Goal: Task Accomplishment & Management: Manage account settings

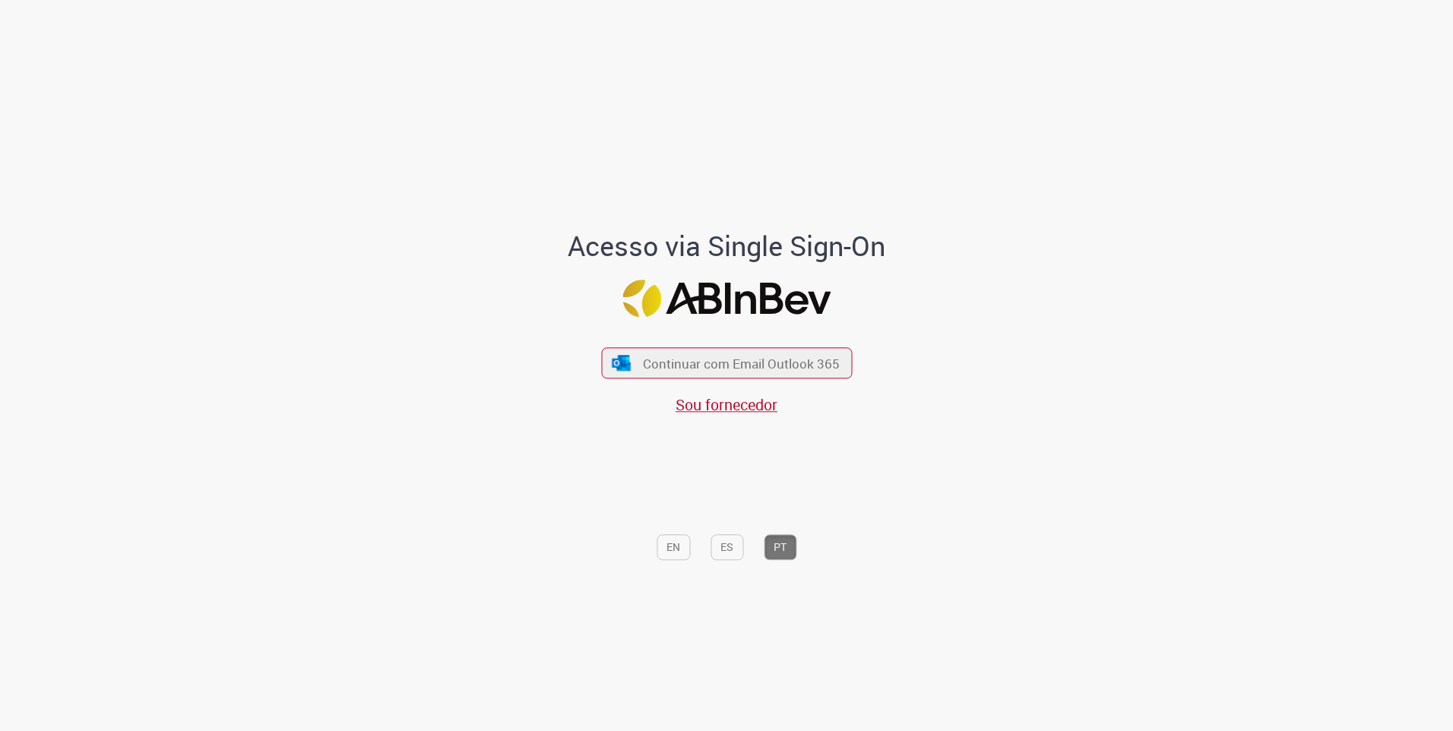
click at [701, 381] on div "Continuar com Email Outlook 365 Sou fornecedor" at bounding box center [726, 373] width 251 height 84
click at [704, 365] on span "Continuar com Email Outlook 365" at bounding box center [741, 362] width 201 height 17
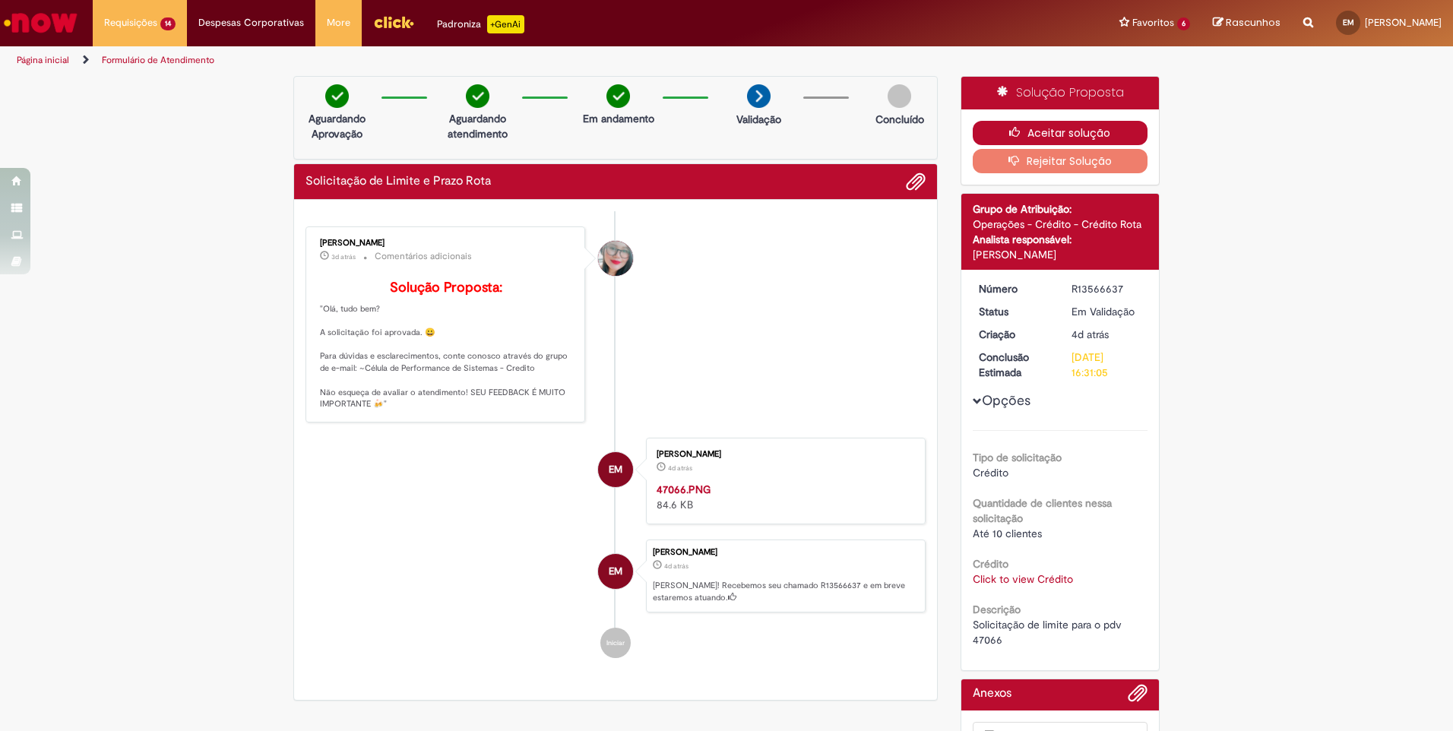
click at [1072, 137] on button "Aceitar solução" at bounding box center [1061, 133] width 176 height 24
click at [1000, 576] on link "Click to view Crédito" at bounding box center [1023, 579] width 100 height 14
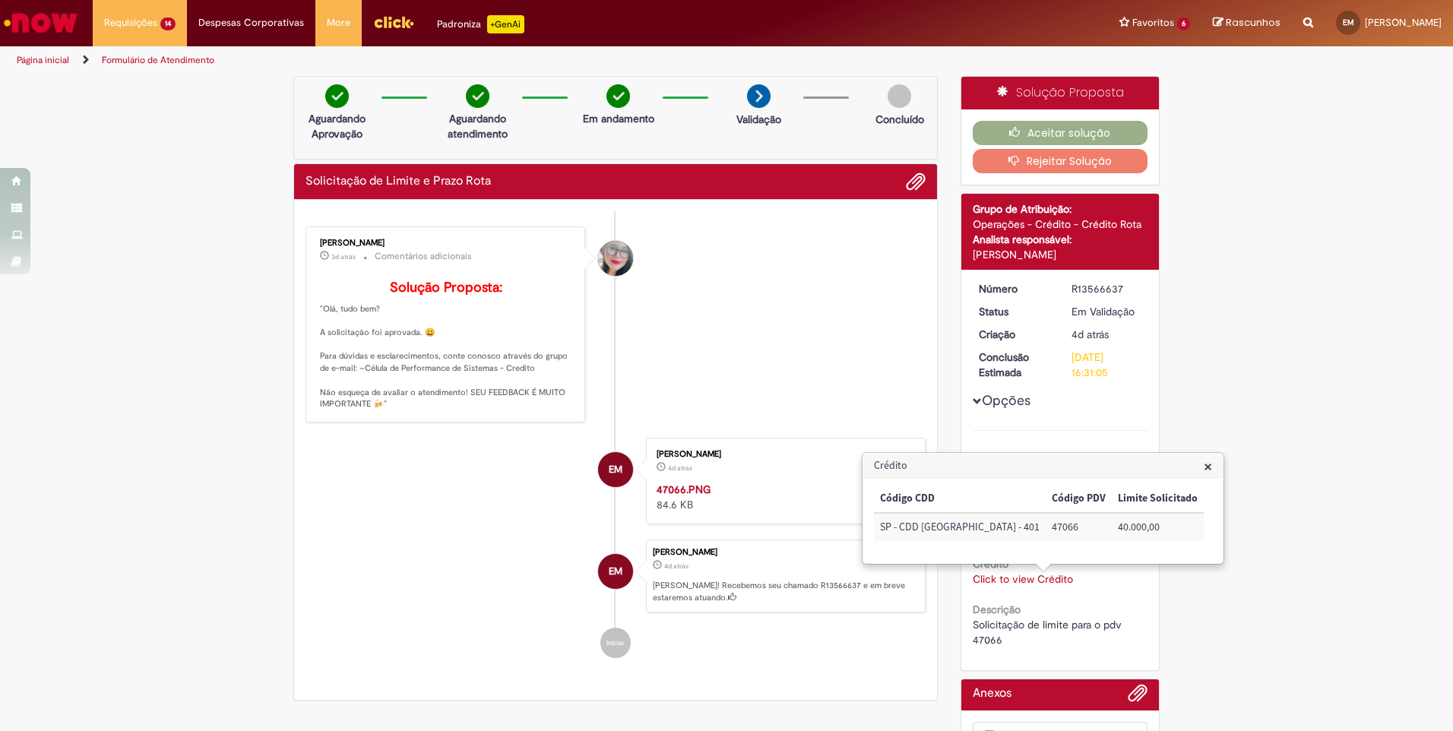
click at [817, 386] on li "Franciele Fernanda Melo dos Santos 3d atrás 3 dias atrás Comentários adicionais…" at bounding box center [615, 324] width 620 height 196
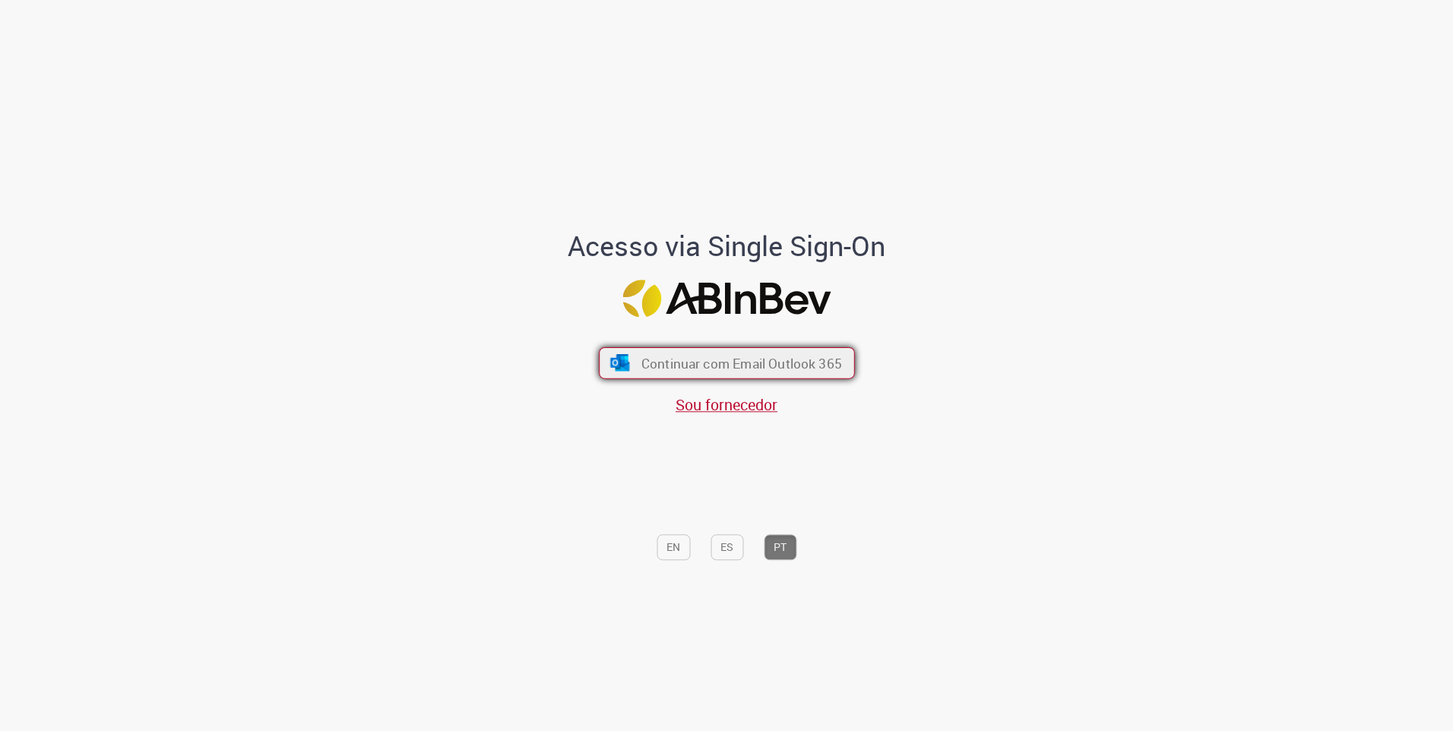
click at [672, 365] on span "Continuar com Email Outlook 365" at bounding box center [741, 362] width 201 height 17
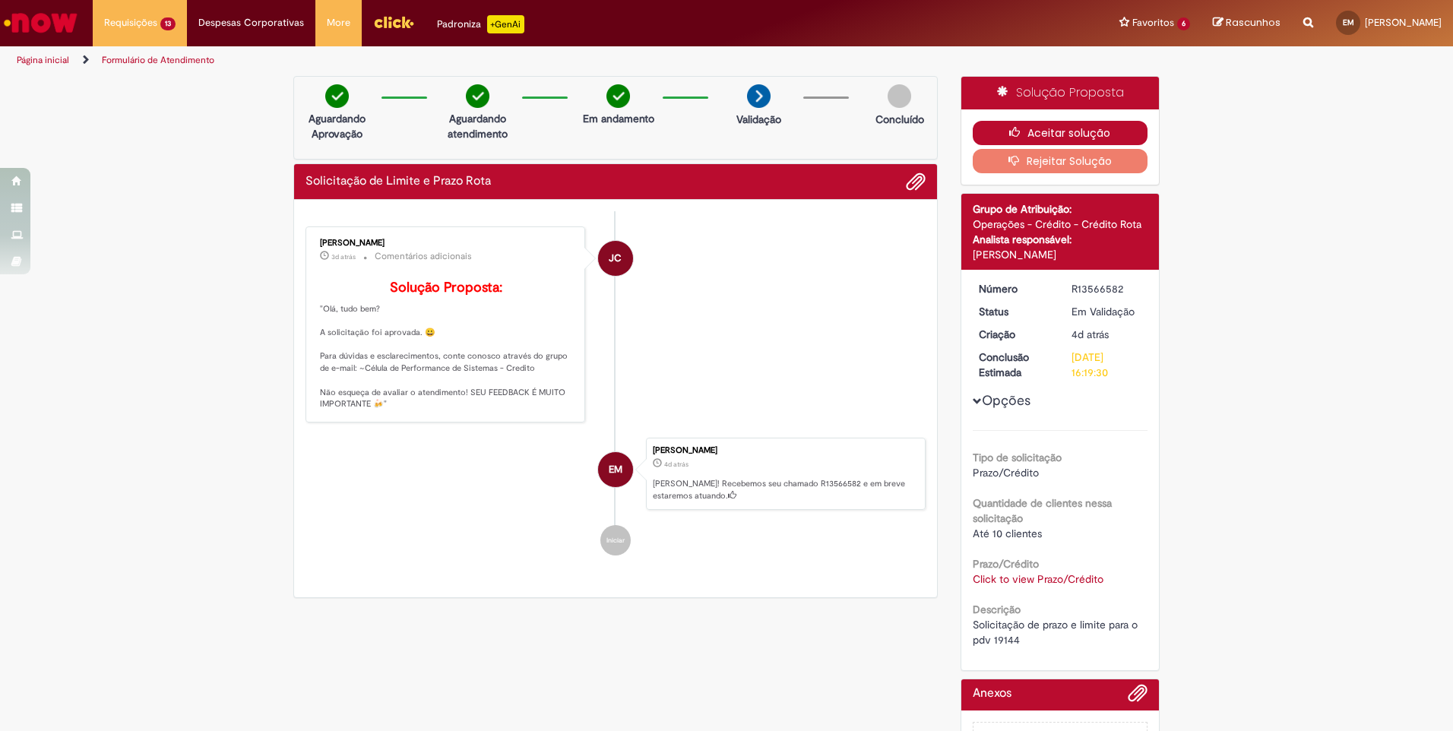
click at [1061, 128] on button "Aceitar solução" at bounding box center [1061, 133] width 176 height 24
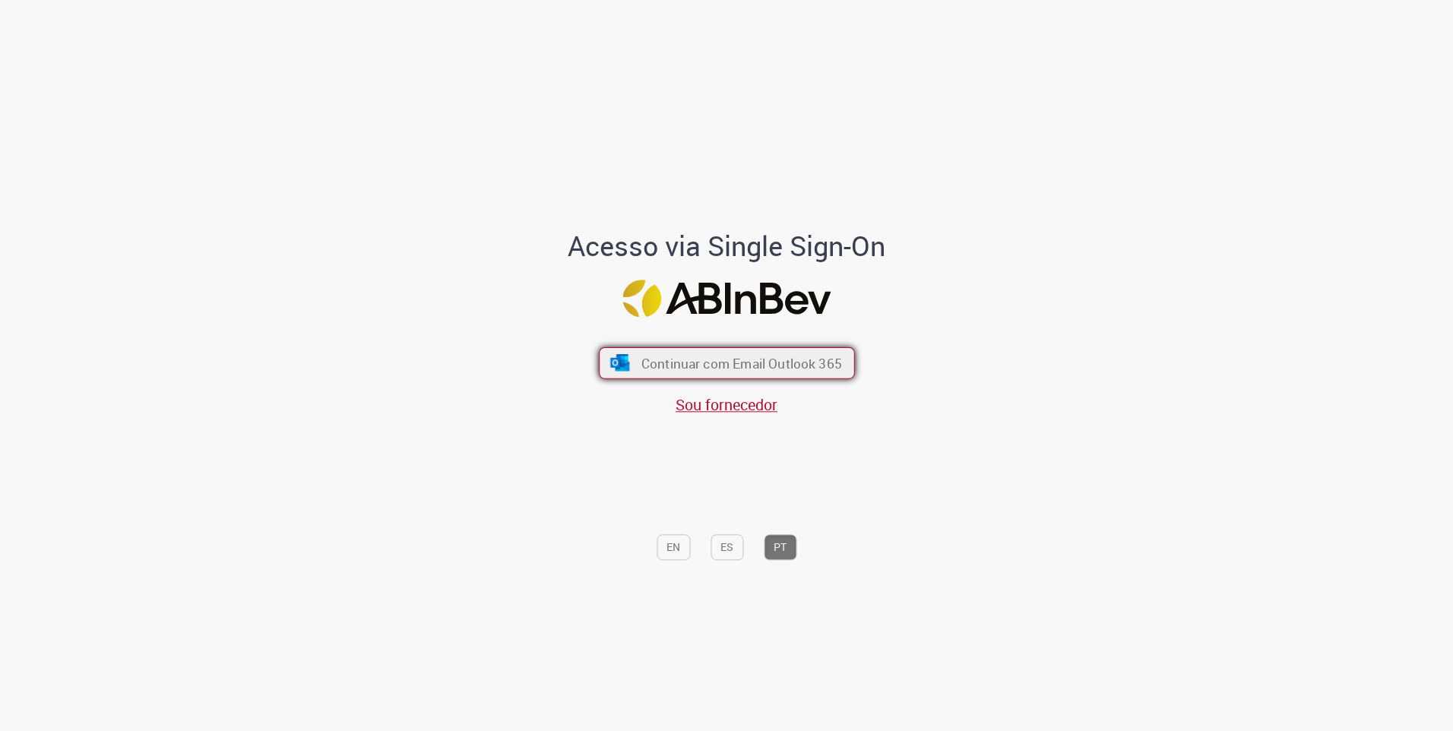
click at [802, 366] on span "Continuar com Email Outlook 365" at bounding box center [741, 362] width 201 height 17
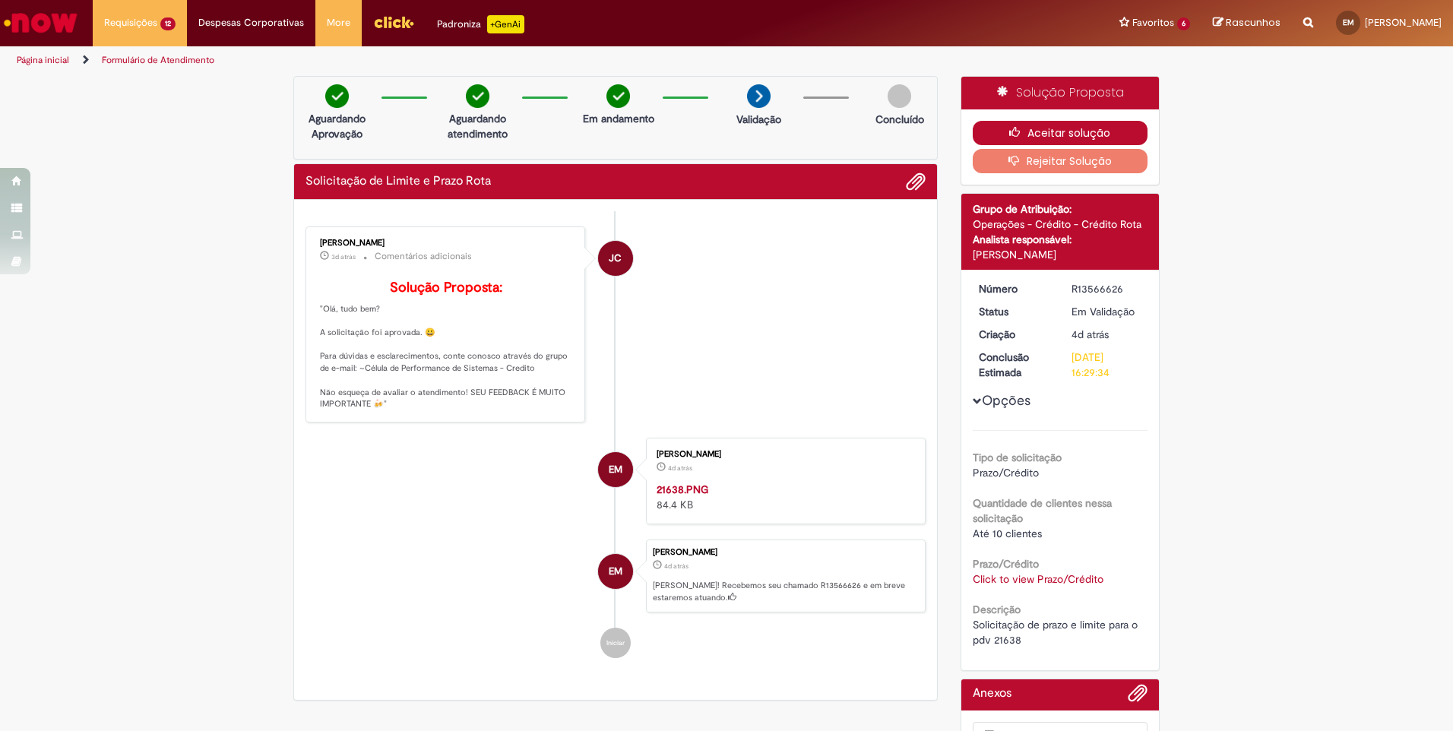
click at [1042, 121] on button "Aceitar solução" at bounding box center [1061, 133] width 176 height 24
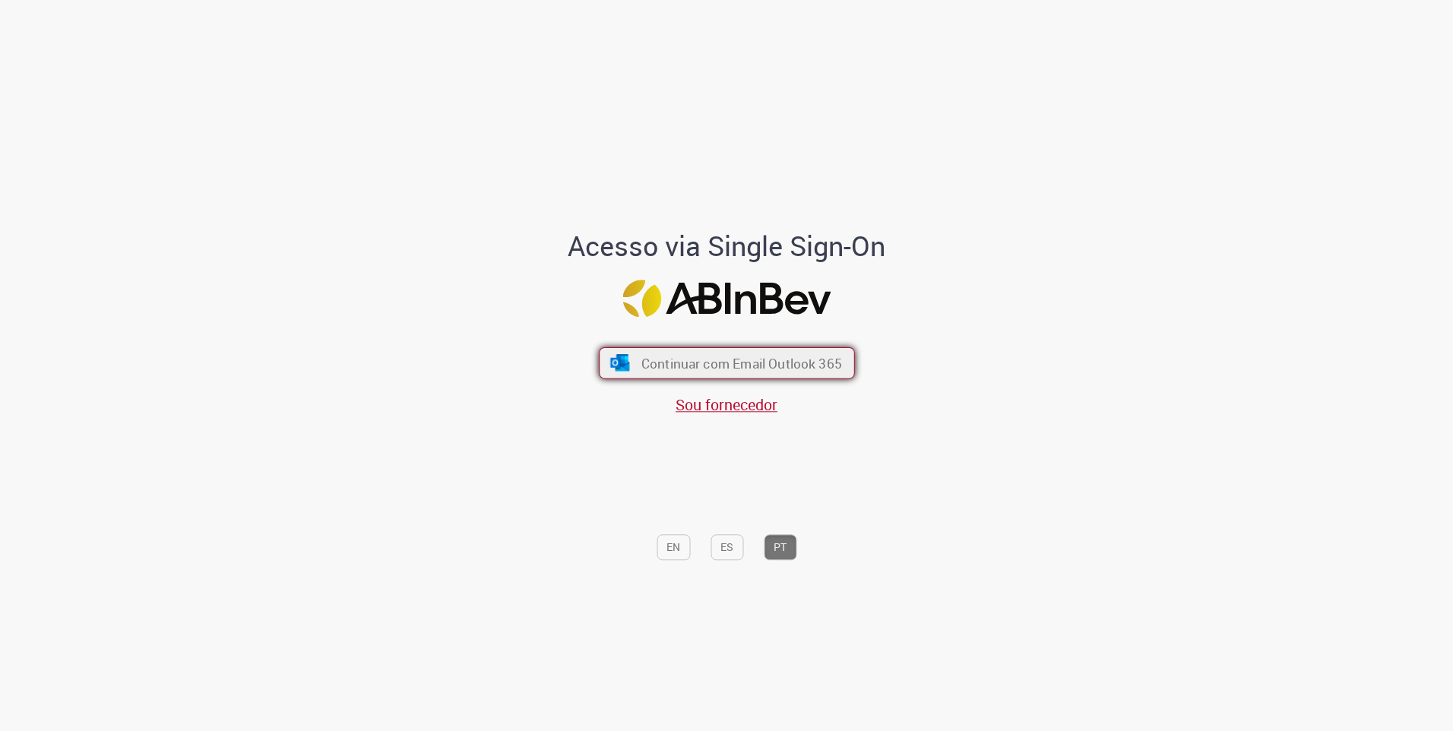
click at [675, 359] on span "Continuar com Email Outlook 365" at bounding box center [741, 362] width 201 height 17
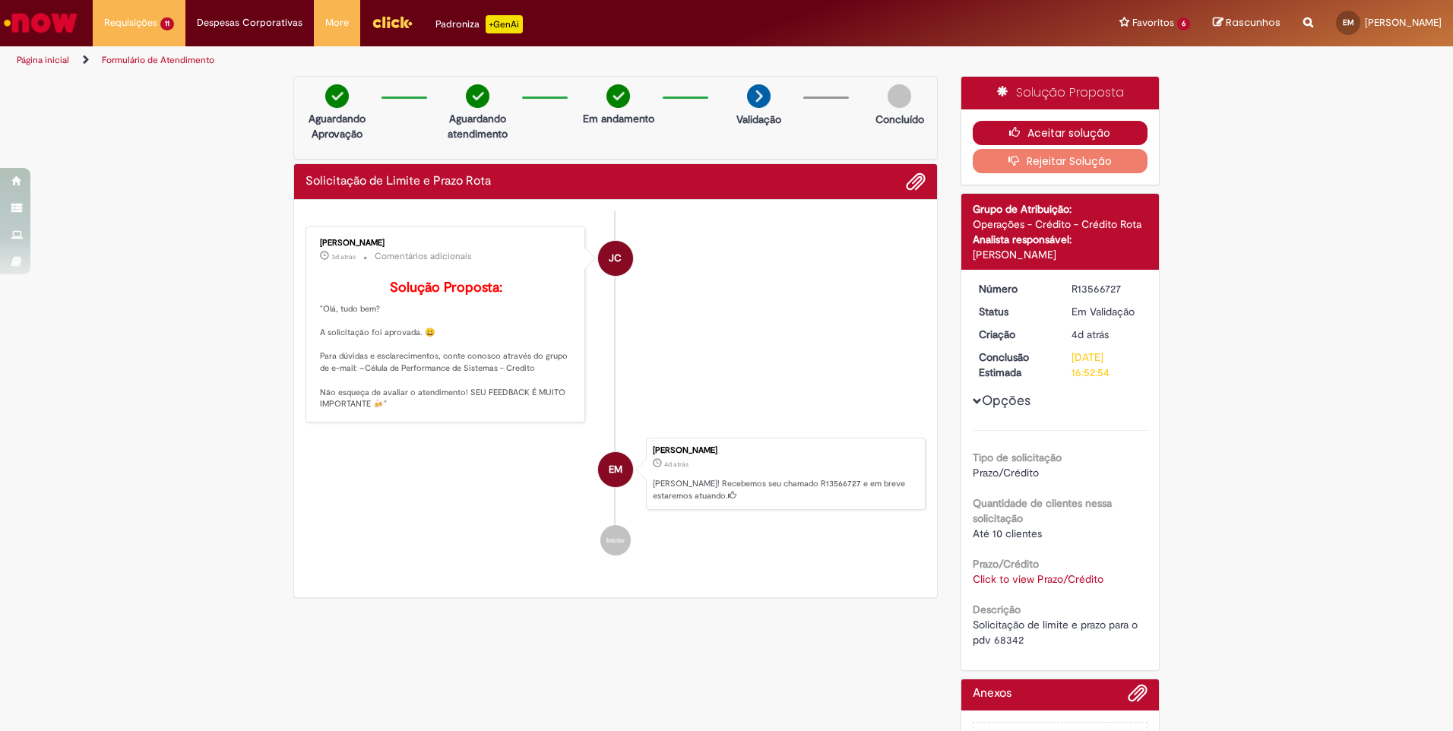
click at [1042, 140] on button "Aceitar solução" at bounding box center [1061, 133] width 176 height 24
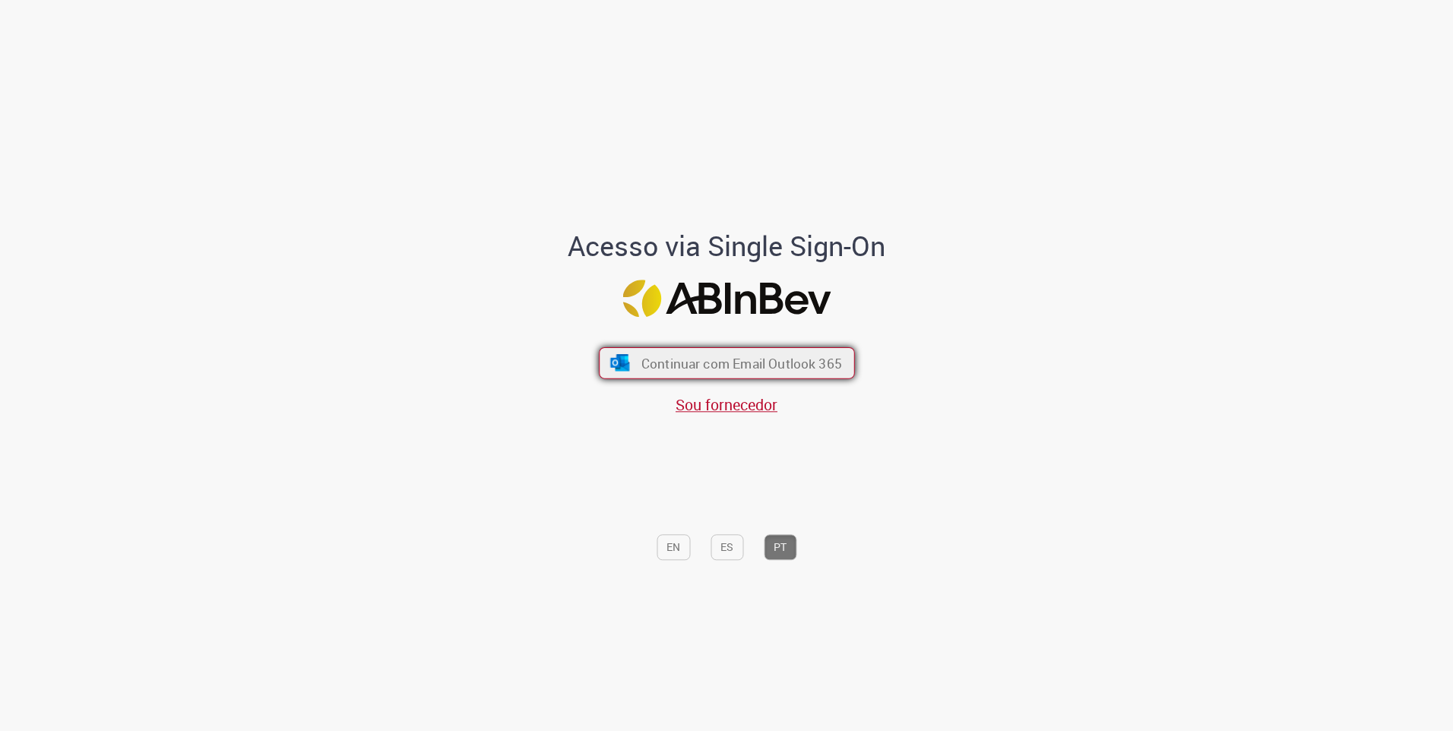
click at [718, 369] on span "Continuar com Email Outlook 365" at bounding box center [741, 362] width 201 height 17
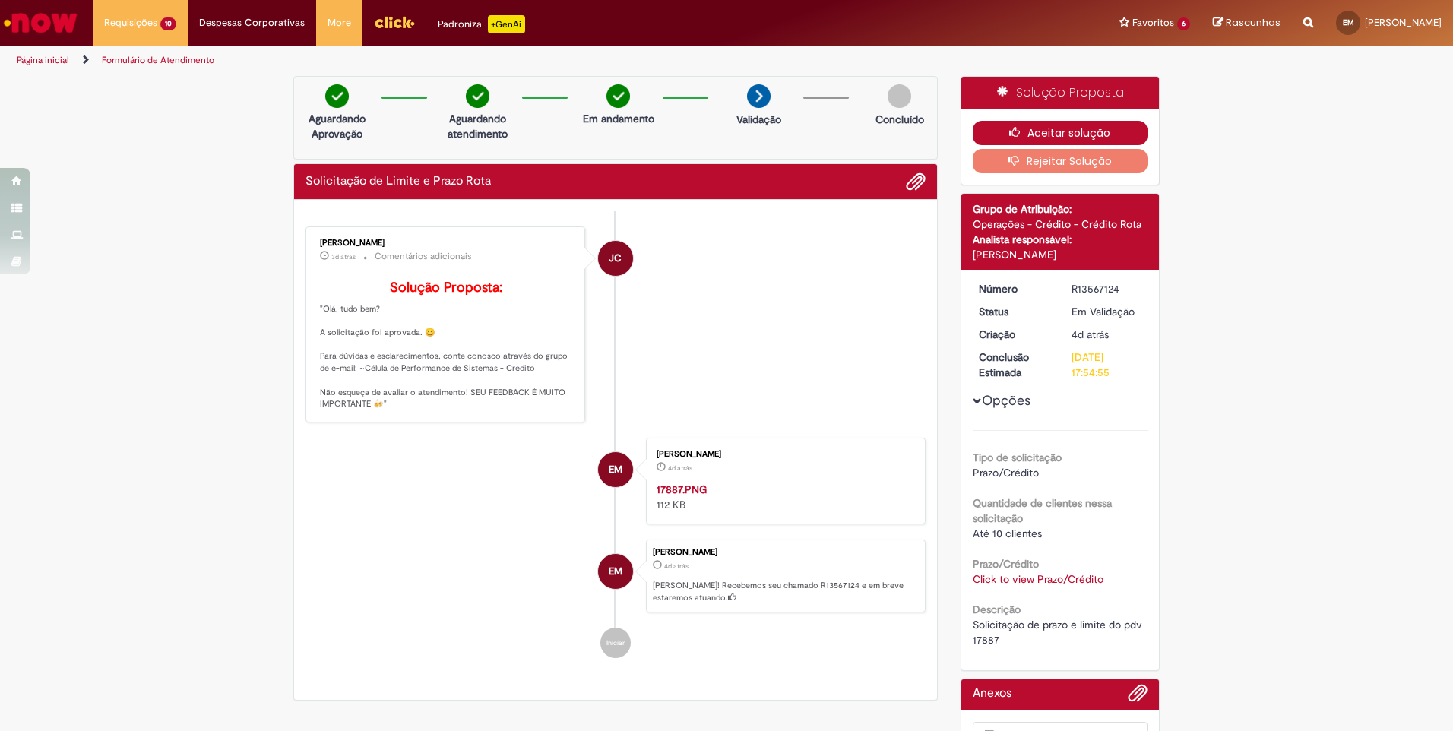
click at [1017, 134] on icon "button" at bounding box center [1018, 132] width 18 height 11
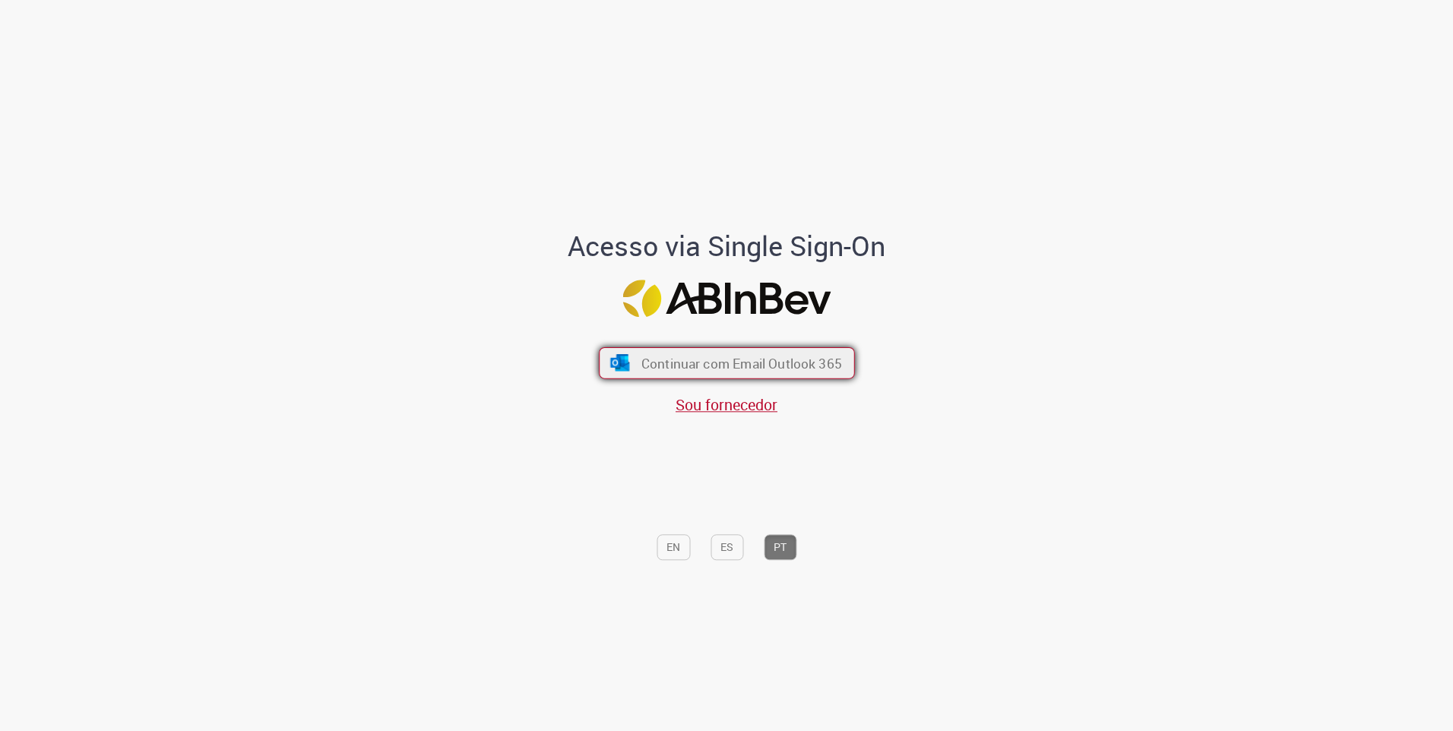
click at [830, 373] on button "Continuar com Email Outlook 365" at bounding box center [727, 363] width 256 height 32
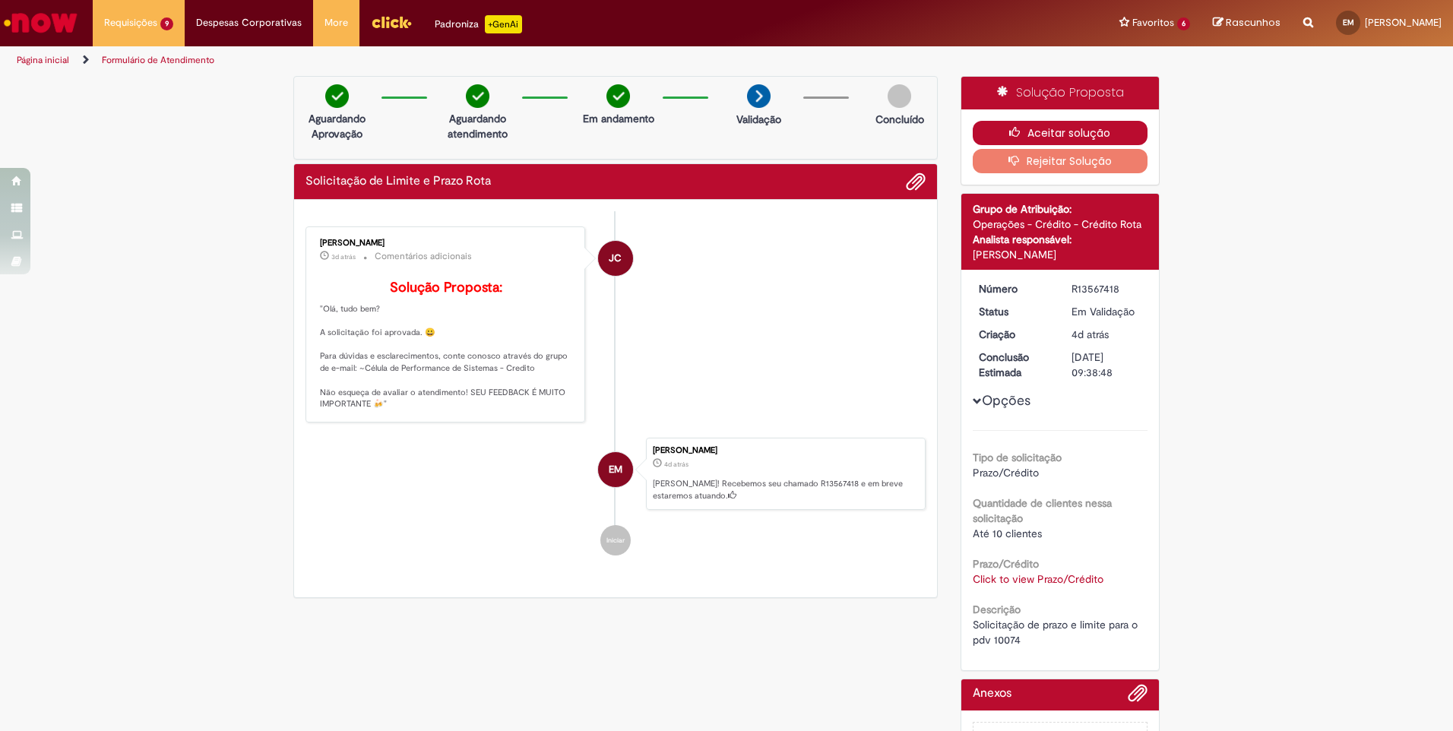
click at [1024, 130] on button "Aceitar solução" at bounding box center [1061, 133] width 176 height 24
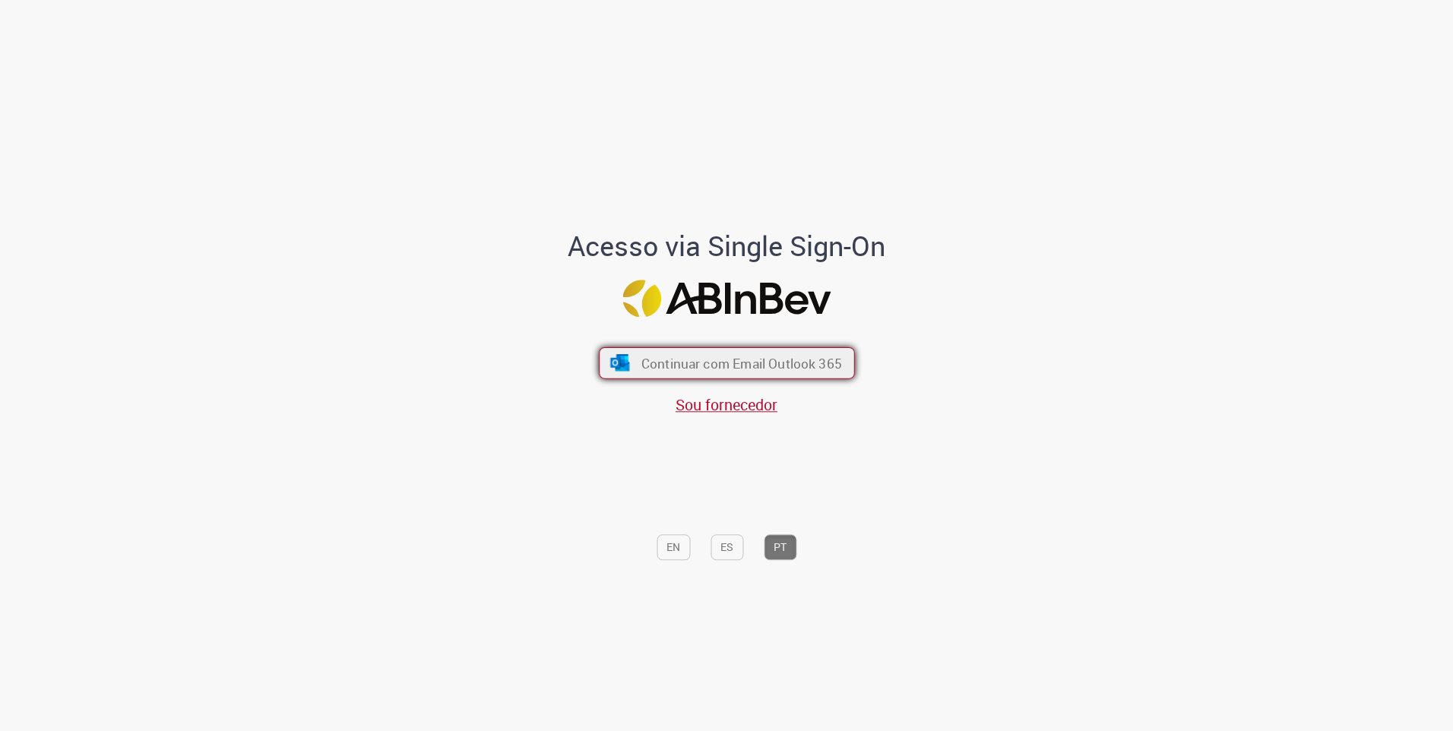
click at [705, 353] on button "Continuar com Email Outlook 365" at bounding box center [727, 363] width 256 height 32
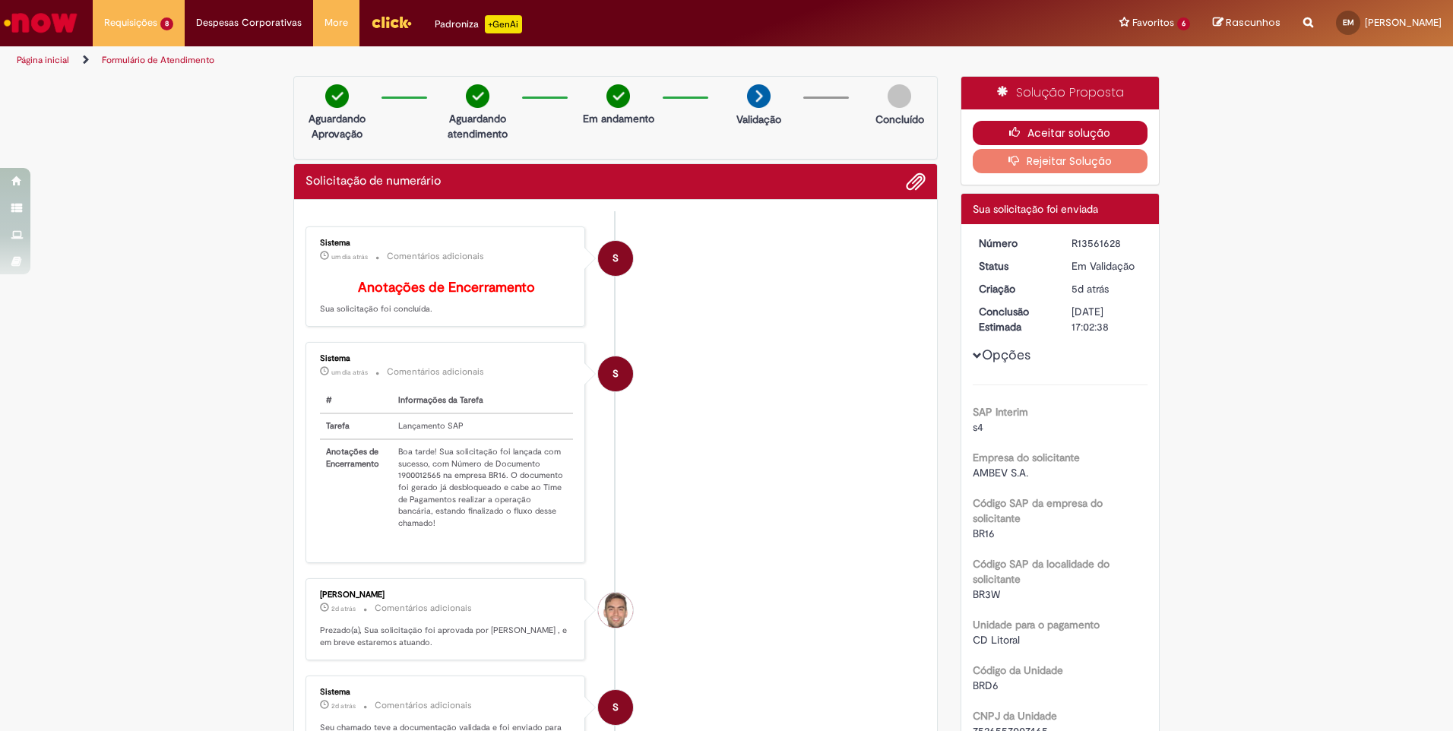
click at [1033, 127] on button "Aceitar solução" at bounding box center [1061, 133] width 176 height 24
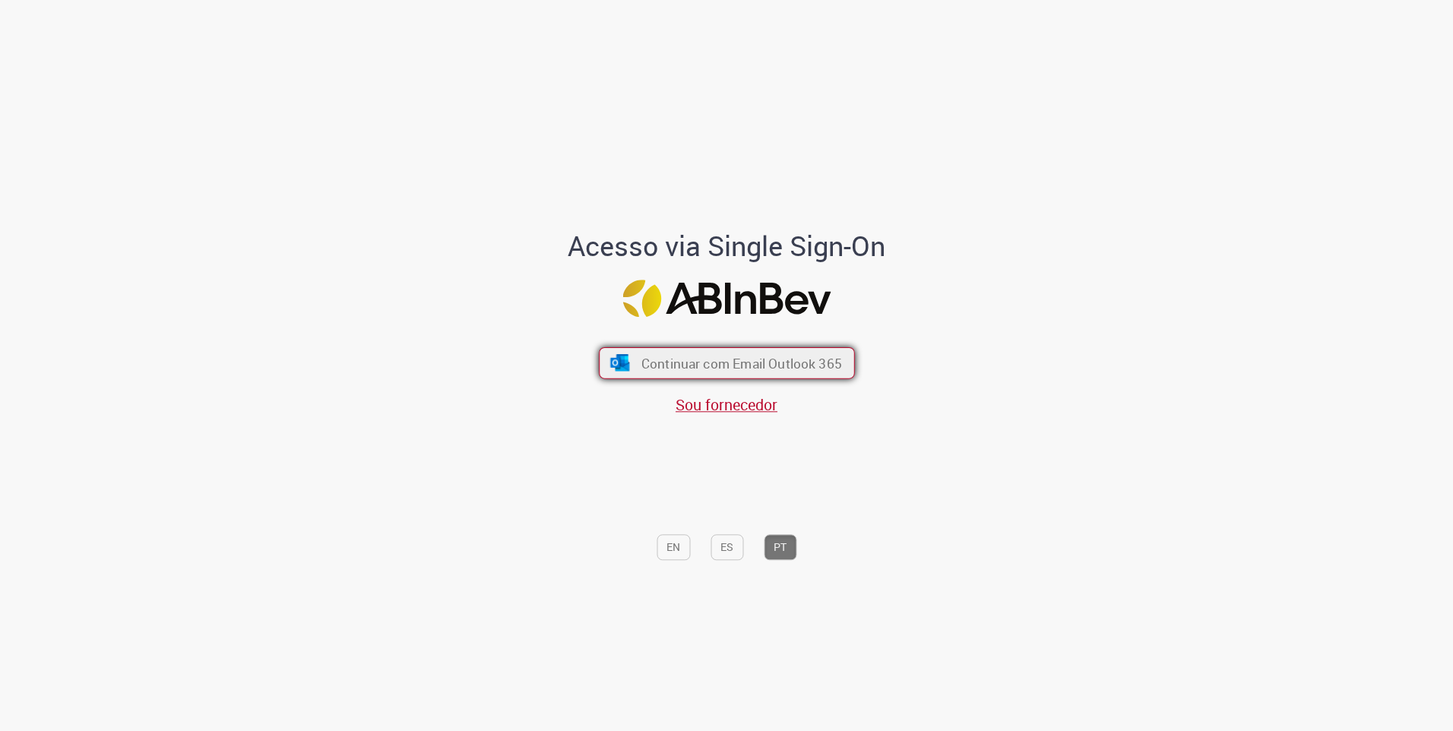
click at [742, 367] on span "Continuar com Email Outlook 365" at bounding box center [741, 362] width 201 height 17
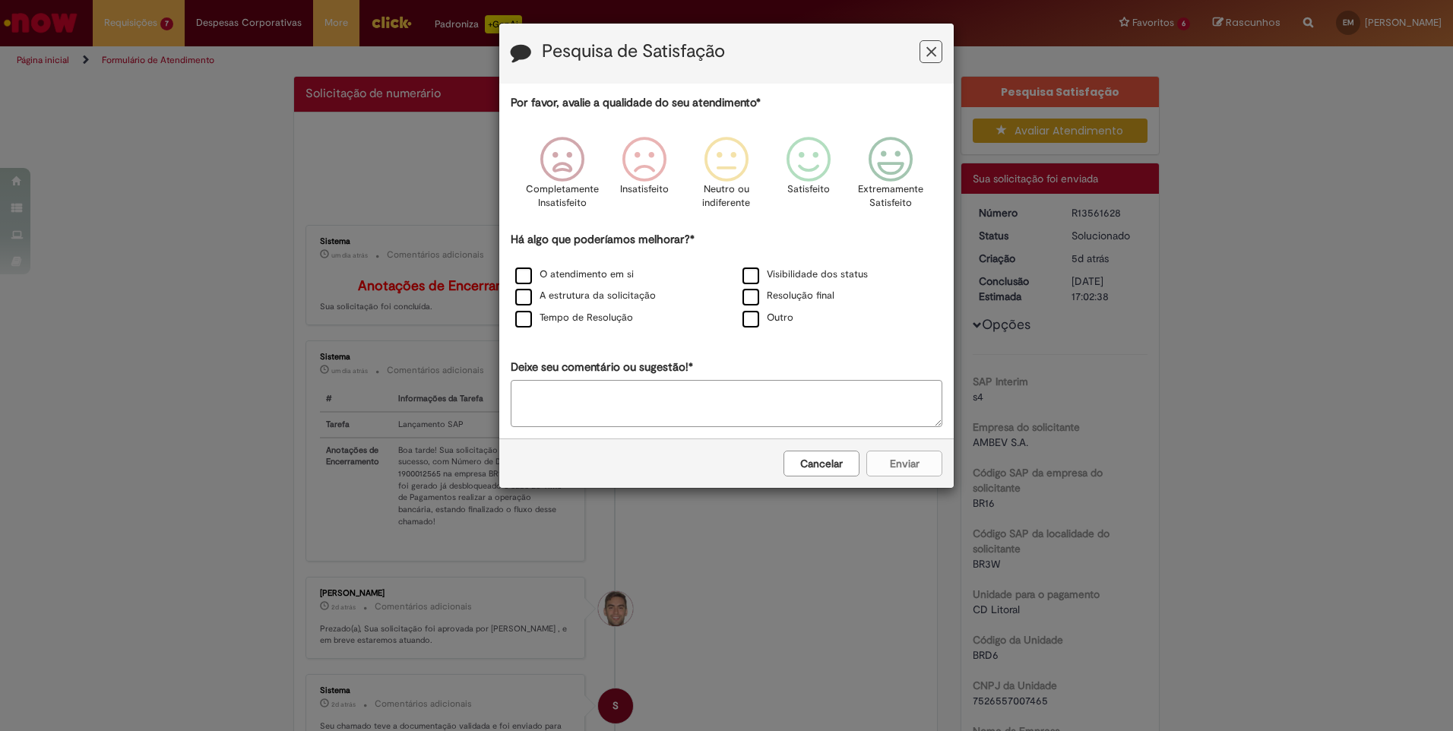
click at [938, 50] on button "Feedback" at bounding box center [930, 51] width 23 height 23
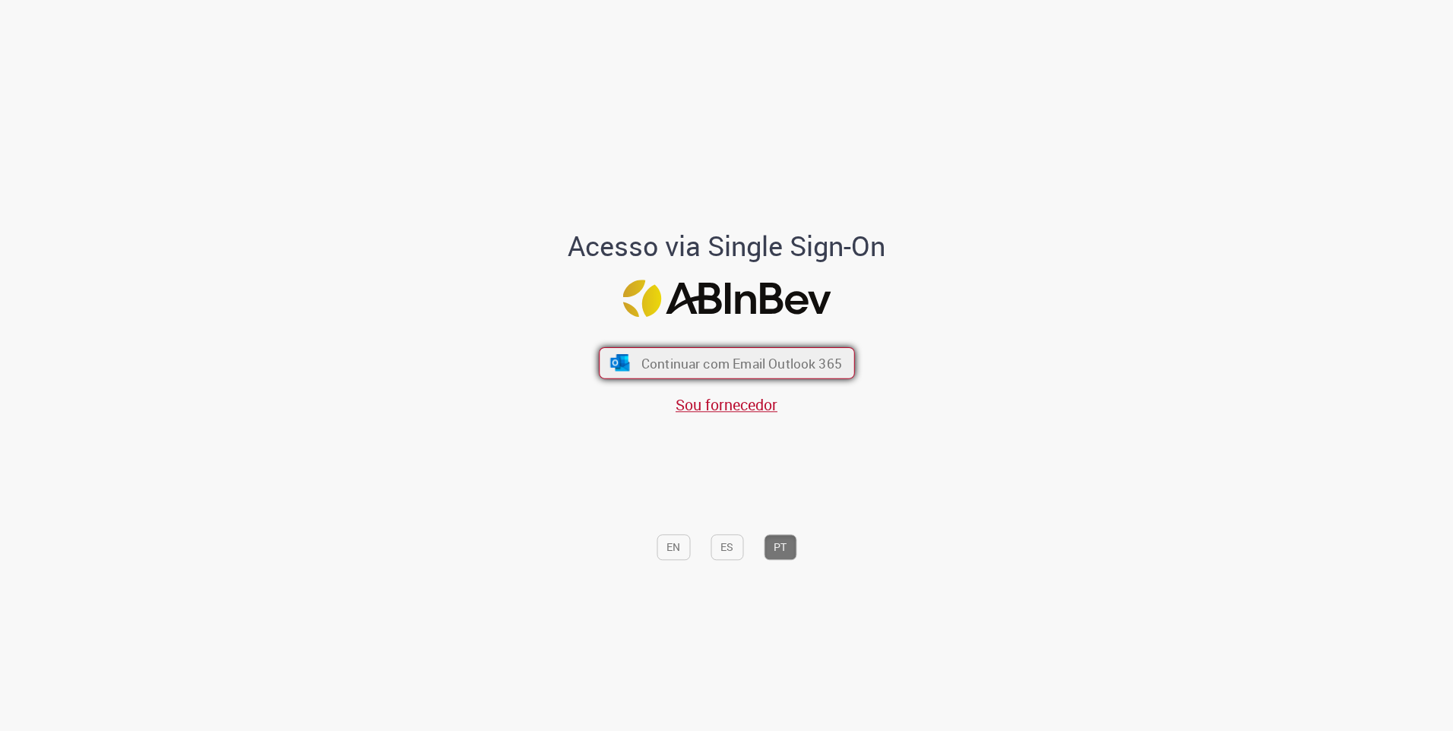
click at [721, 372] on button "Continuar com Email Outlook 365" at bounding box center [727, 363] width 256 height 32
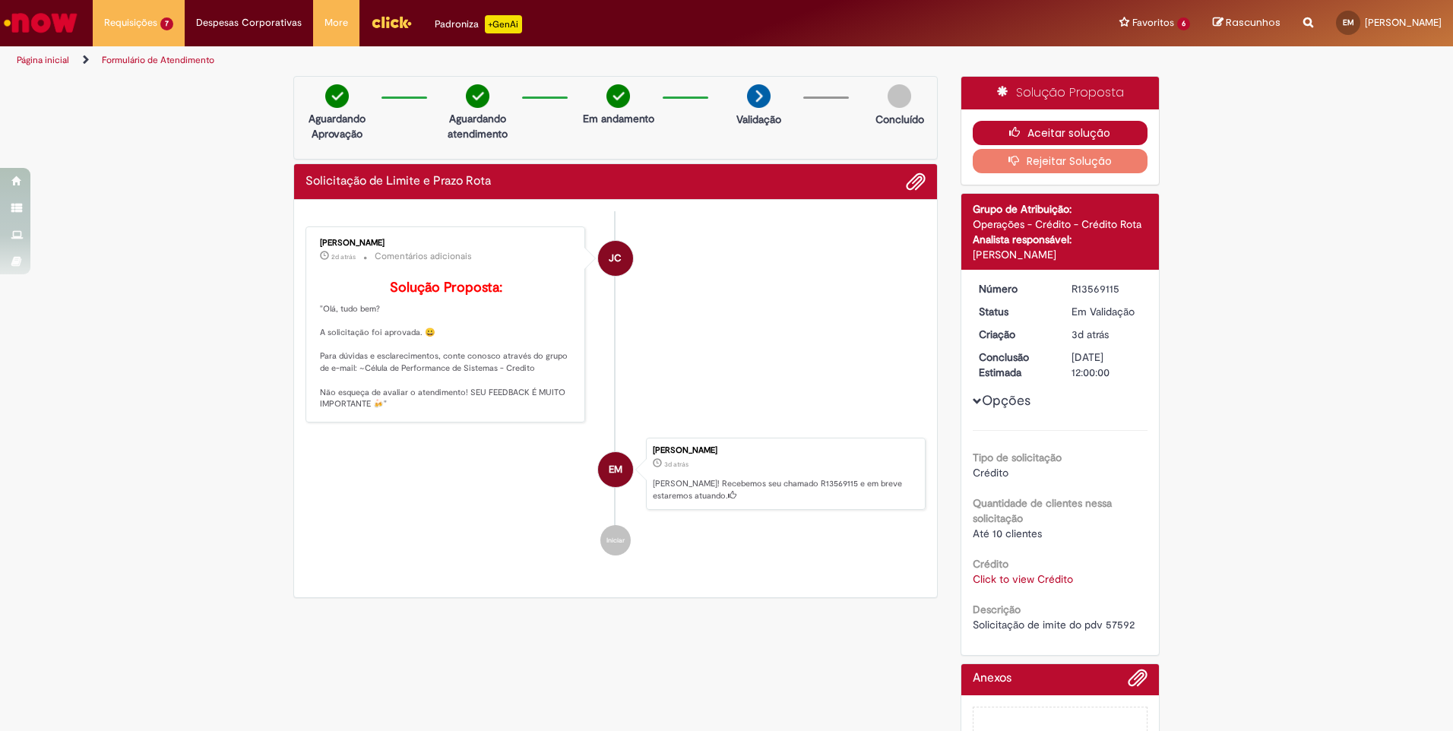
click at [1026, 127] on button "Aceitar solução" at bounding box center [1061, 133] width 176 height 24
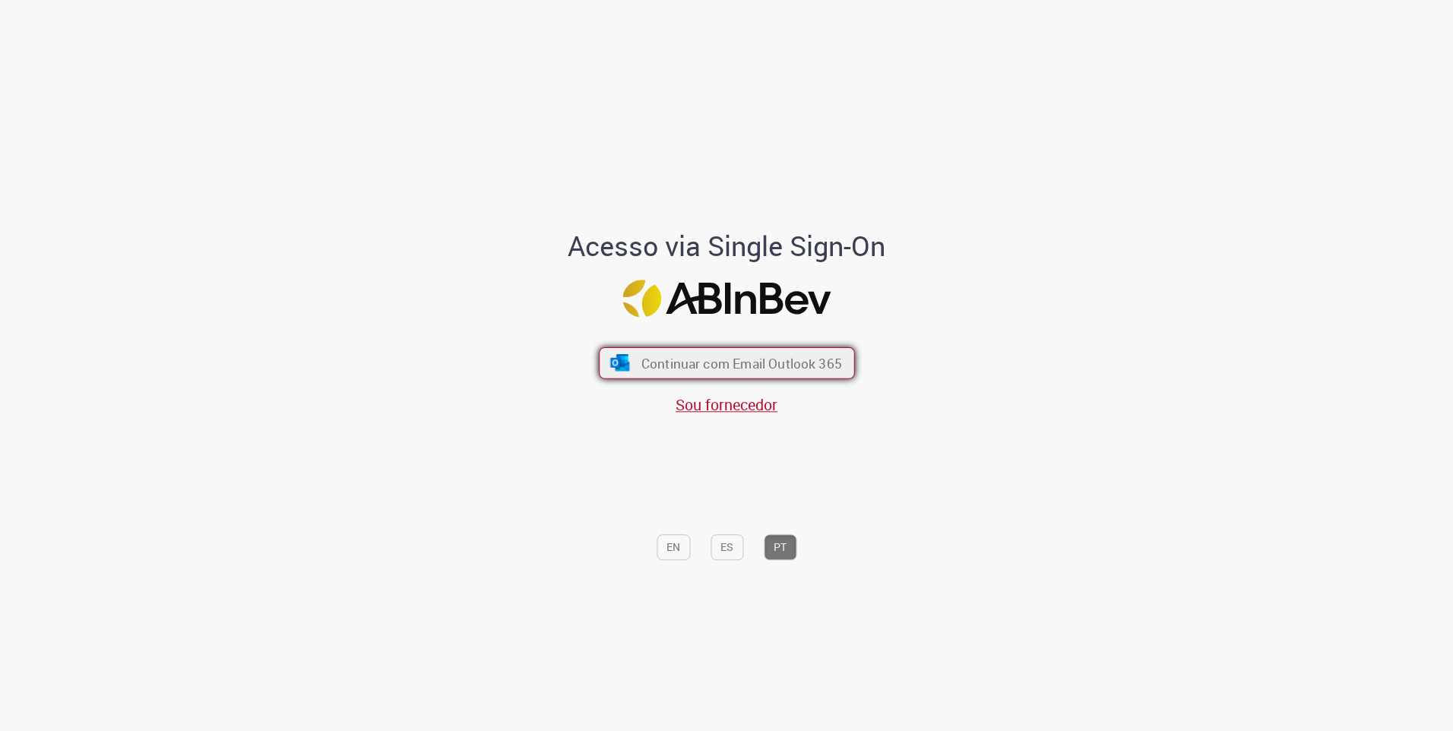
click at [799, 378] on button "Continuar com Email Outlook 365" at bounding box center [727, 363] width 256 height 32
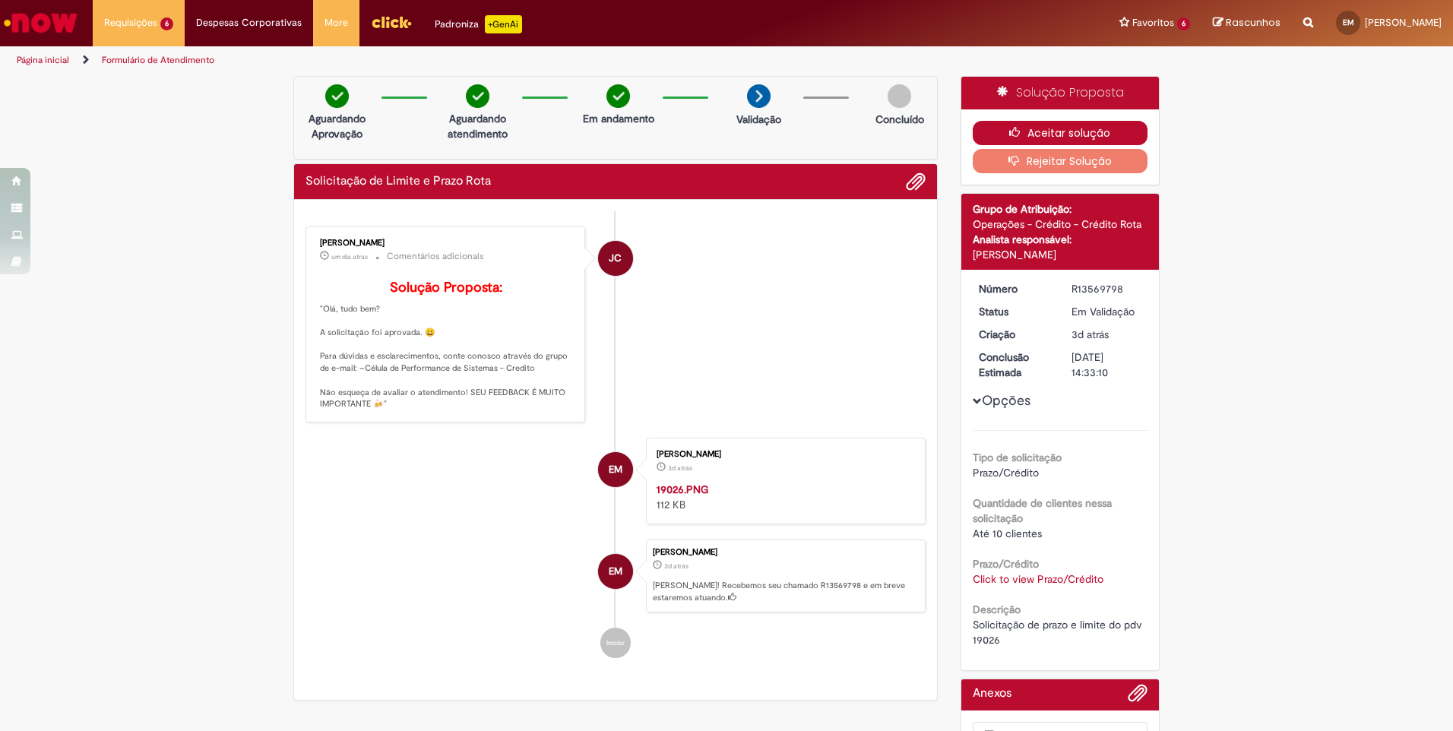
click at [1056, 130] on button "Aceitar solução" at bounding box center [1061, 133] width 176 height 24
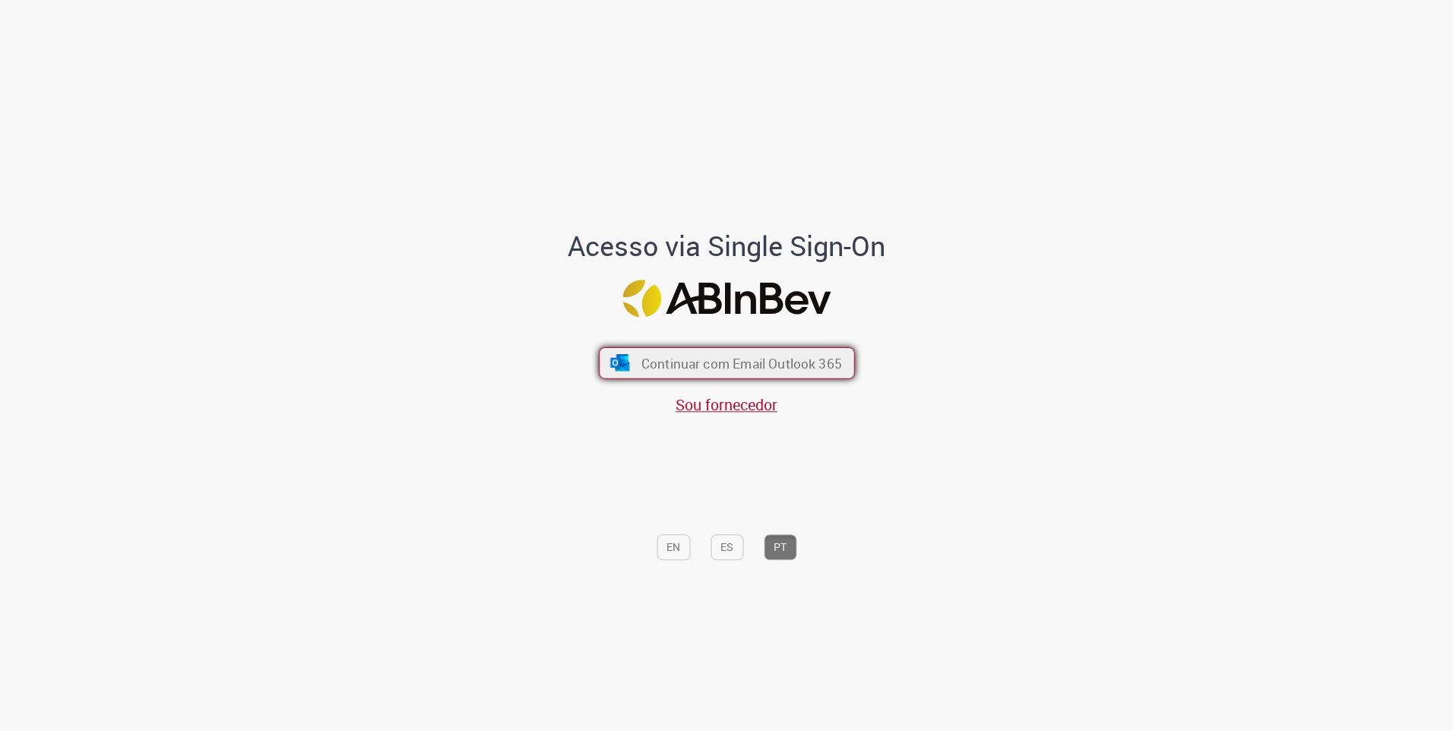
click at [670, 369] on span "Continuar com Email Outlook 365" at bounding box center [741, 362] width 201 height 17
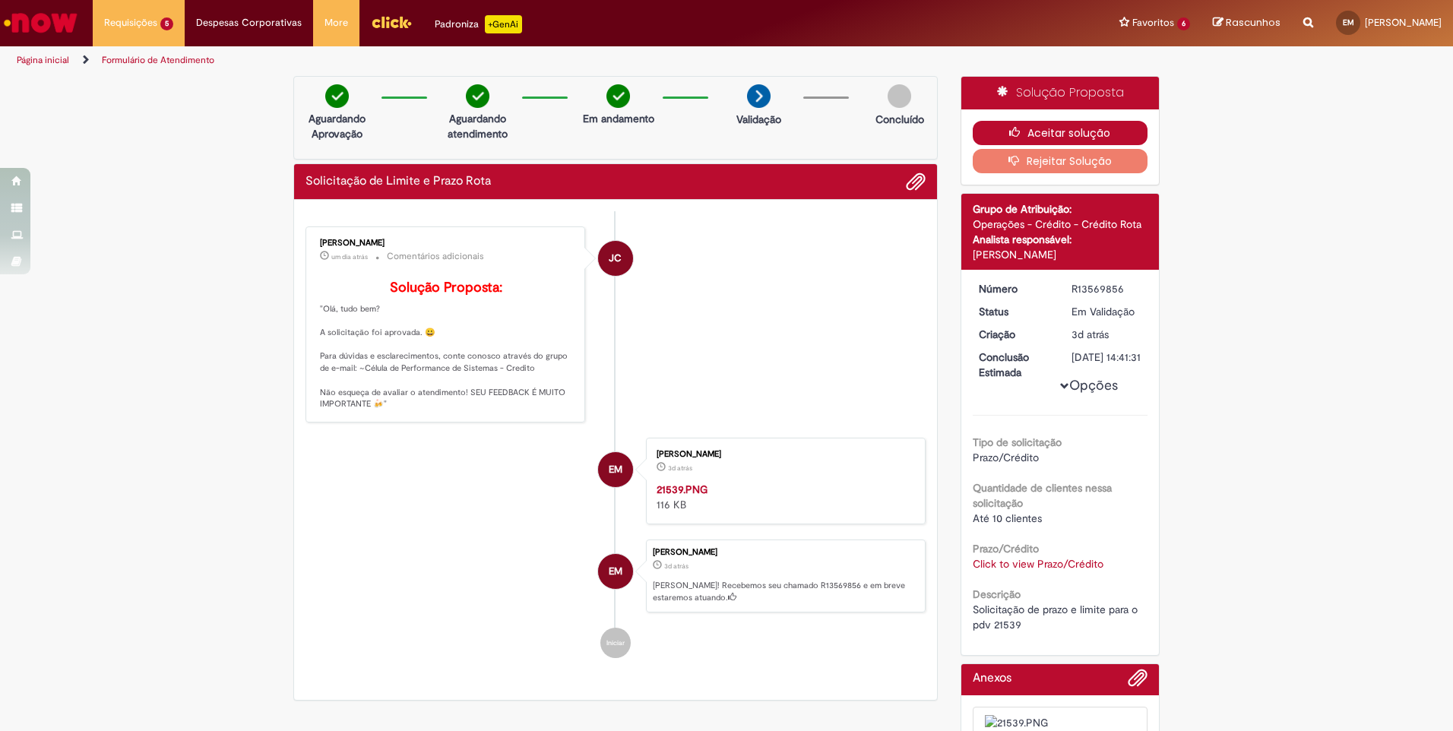
click at [1044, 128] on button "Aceitar solução" at bounding box center [1061, 133] width 176 height 24
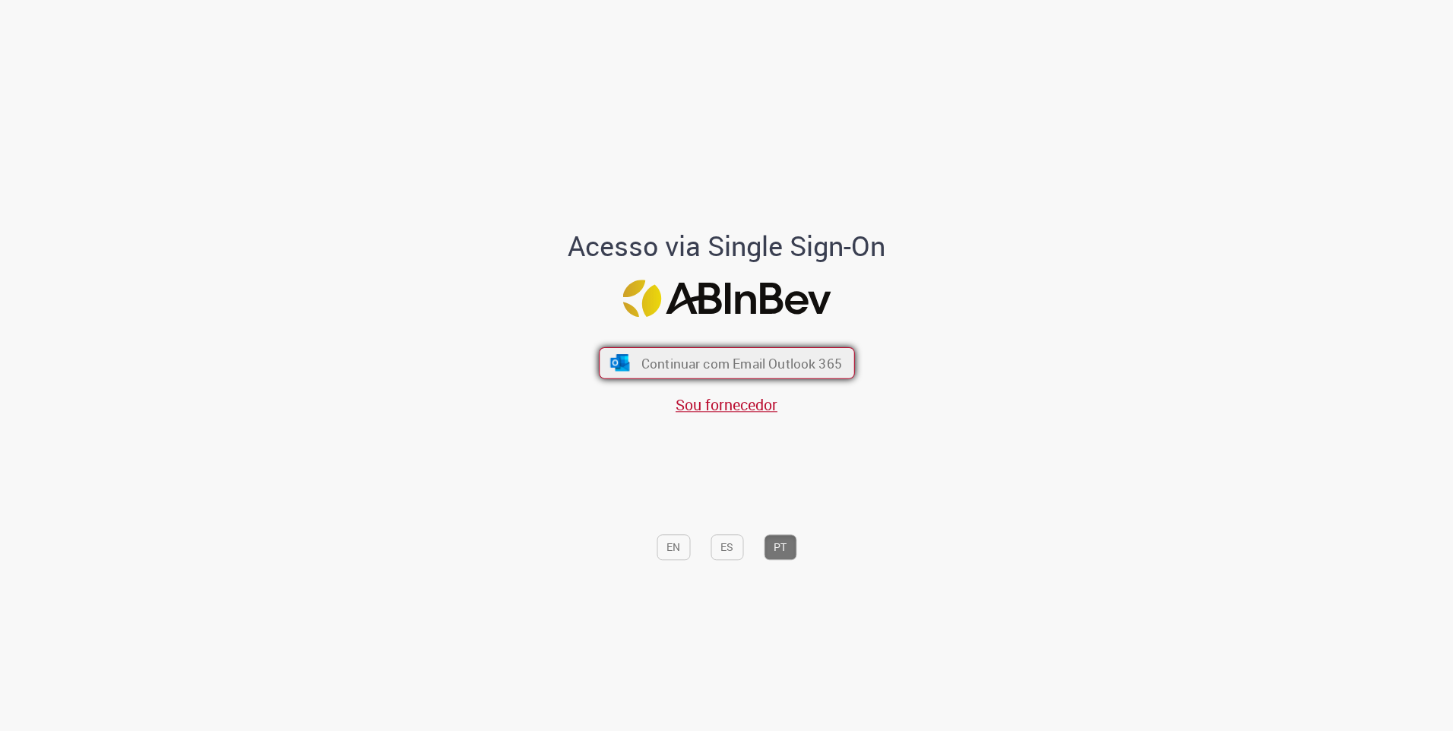
click at [796, 363] on span "Continuar com Email Outlook 365" at bounding box center [741, 362] width 201 height 17
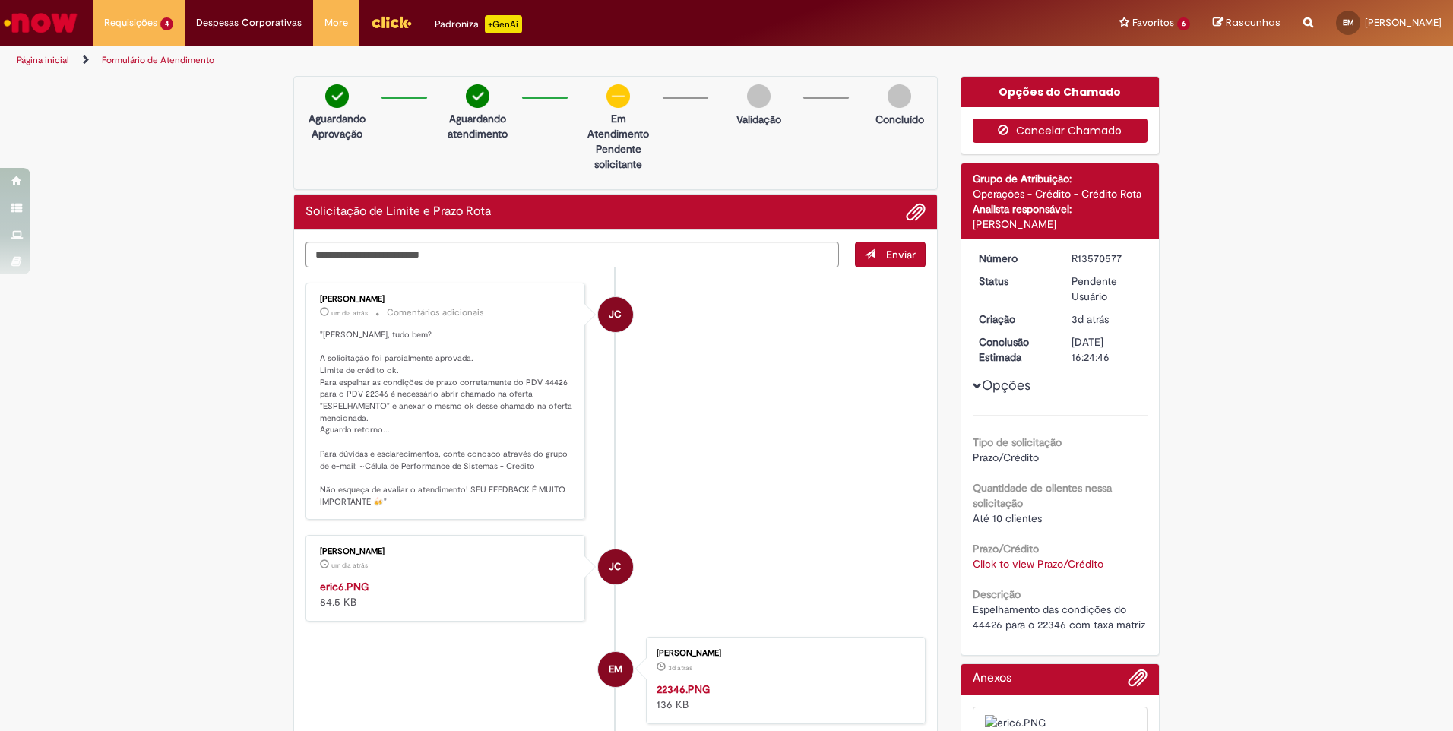
click at [1039, 124] on button "Cancelar Chamado" at bounding box center [1061, 131] width 176 height 24
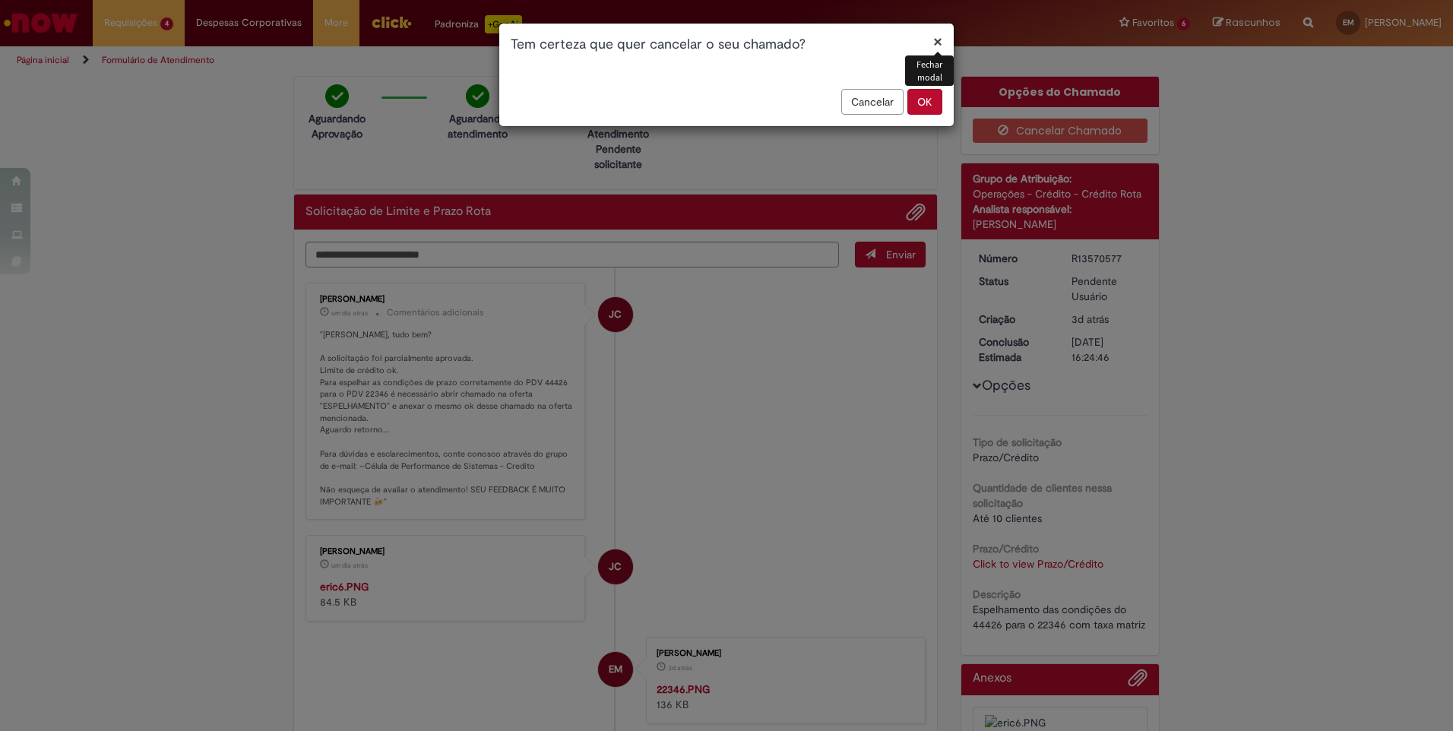
click at [939, 33] on button "×" at bounding box center [937, 41] width 9 height 16
